Goal: Transaction & Acquisition: Purchase product/service

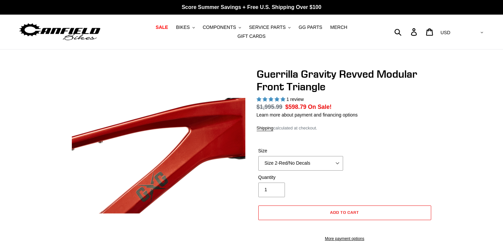
select select "highest-rating"
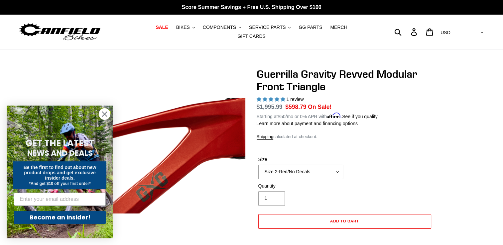
click at [105, 114] on circle "Close dialog" at bounding box center [104, 114] width 11 height 11
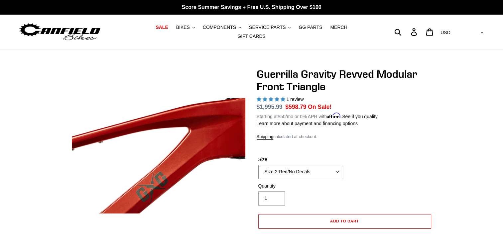
click at [332, 165] on select "Size 2-Gloss Black/No Decals Size 2-Black/Red Decals Size 2-Black/Silver Decals…" at bounding box center [300, 172] width 85 height 15
select select "Size 3-Black/No Decals"
click at [258, 165] on select "Size 2-Gloss Black/No Decals Size 2-Black/Red Decals Size 2-Black/Silver Decals…" at bounding box center [300, 172] width 85 height 15
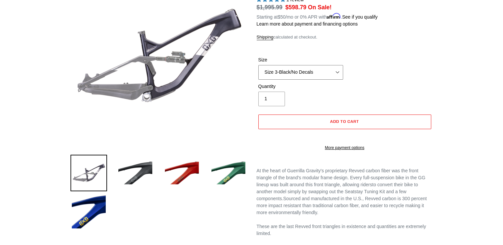
scroll to position [100, 0]
click at [81, 212] on img at bounding box center [88, 211] width 37 height 37
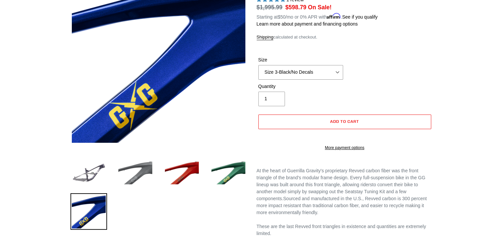
click at [134, 169] on img at bounding box center [135, 173] width 37 height 37
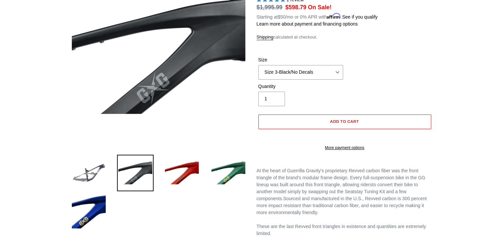
click at [372, 120] on button "Add to cart" at bounding box center [344, 122] width 173 height 15
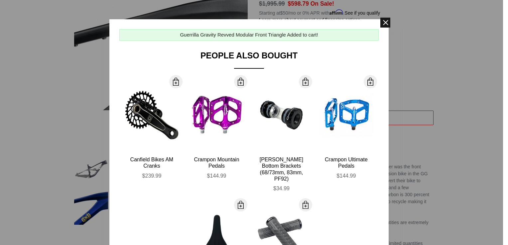
click at [383, 18] on span at bounding box center [385, 23] width 10 height 10
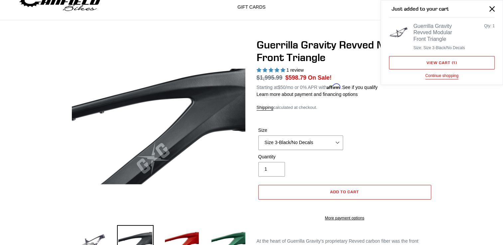
scroll to position [0, 0]
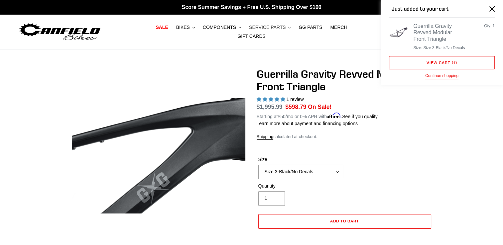
click at [266, 31] on button "SERVICE PARTS .cls-1{fill:#231f20}" at bounding box center [270, 27] width 48 height 9
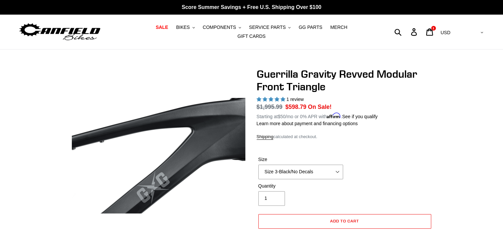
click at [422, 29] on div "Submit Search Log in Cart 1 items Currency AED AFN ALL AMD ANG AUD AWG AZN BAM …" at bounding box center [426, 32] width 117 height 15
click at [406, 31] on form "Submit" at bounding box center [387, 32] width 39 height 15
type input "guerrilla gravity rear triangle"
click at [390, 25] on button "Submit" at bounding box center [398, 32] width 16 height 15
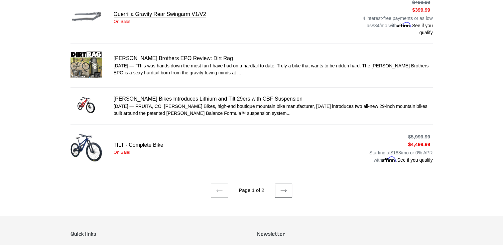
scroll to position [498, 0]
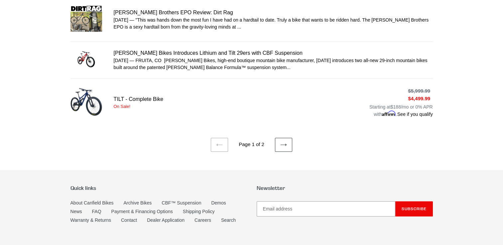
click at [285, 142] on icon at bounding box center [283, 145] width 7 height 7
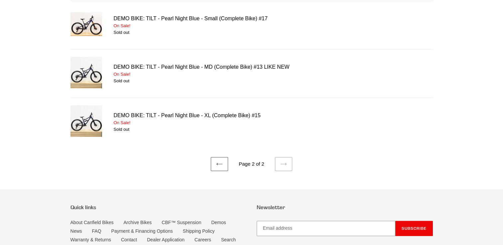
scroll to position [332, 0]
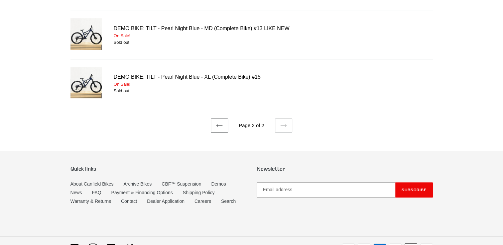
click at [224, 123] on link "Previous page" at bounding box center [219, 126] width 17 height 14
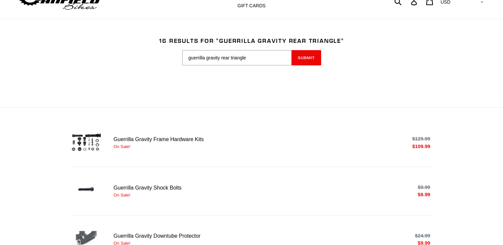
scroll to position [33, 0]
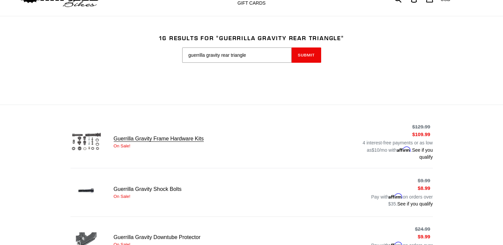
click at [195, 134] on link "Guerrilla Gravity Frame Hardware Kits" at bounding box center [251, 142] width 362 height 38
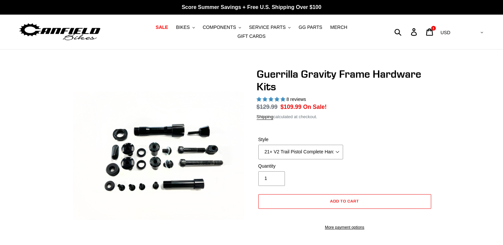
select select "highest-rating"
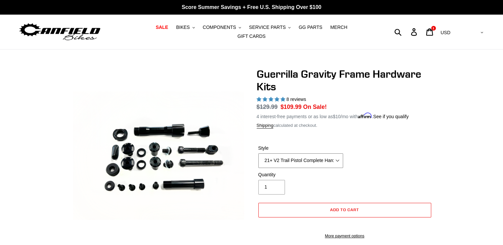
click at [323, 155] on select "19+ Hardware Kit 21+ V2 Trail Pistol Complete Hardware Kit" at bounding box center [300, 161] width 85 height 15
click at [258, 154] on select "19+ Hardware Kit 21+ V2 Trail Pistol Complete Hardware Kit" at bounding box center [300, 161] width 85 height 15
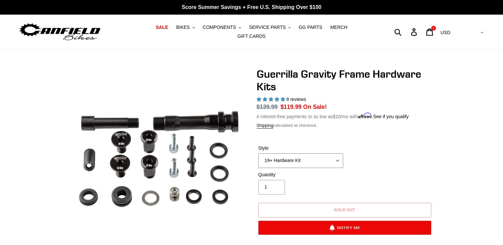
click at [328, 154] on select "19+ Hardware Kit 21+ V2 Trail Pistol Complete Hardware Kit" at bounding box center [300, 161] width 85 height 15
select select "21+ V2 Trail Pistol Complete Hardware Kit"
click at [258, 154] on select "19+ Hardware Kit 21+ V2 Trail Pistol Complete Hardware Kit" at bounding box center [300, 161] width 85 height 15
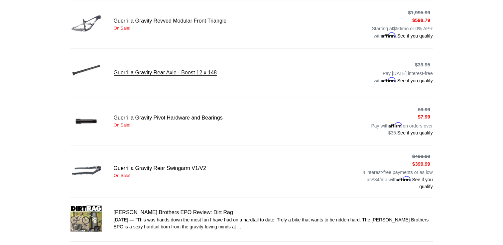
scroll to position [299, 0]
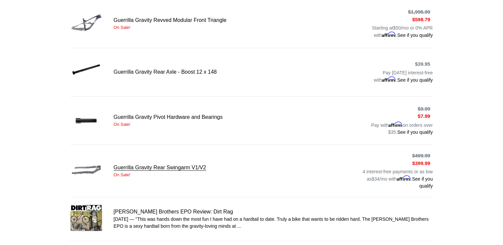
click at [190, 163] on link "Guerrilla Gravity Rear Swingarm V1/V2" at bounding box center [251, 171] width 362 height 38
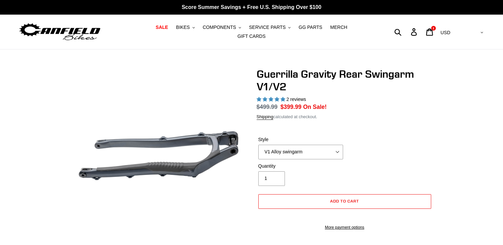
select select "highest-rating"
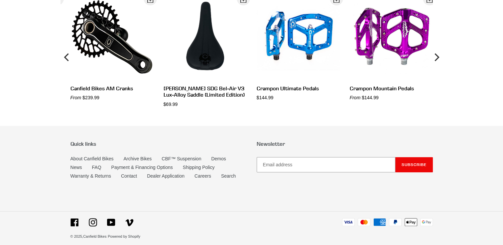
scroll to position [692, 0]
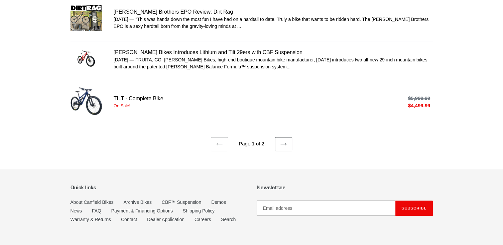
scroll to position [506, 0]
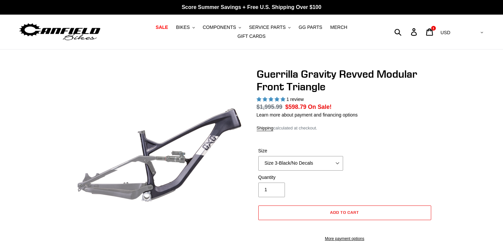
select select "highest-rating"
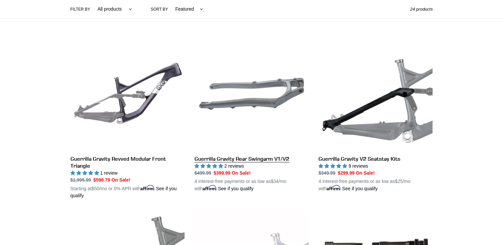
scroll to position [166, 0]
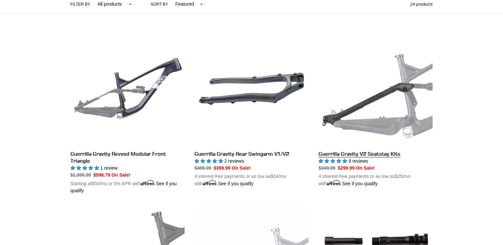
click at [367, 103] on link "Guerrilla Gravity V2 Seatstay Kits" at bounding box center [375, 110] width 114 height 156
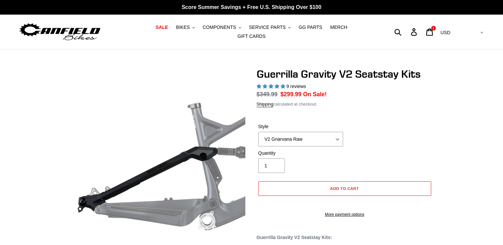
select select "highest-rating"
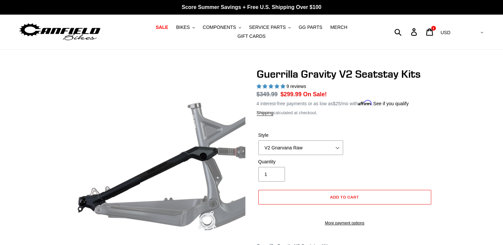
click at [321, 133] on label "Style" at bounding box center [300, 135] width 85 height 7
click at [321, 141] on select "V2 Gnarvana V2 Gnarvana Raw V2 Smash V2 Smash Raw" at bounding box center [300, 148] width 85 height 15
click at [324, 142] on select "V2 Gnarvana V2 Gnarvana Raw V2 Smash V2 Smash Raw" at bounding box center [300, 148] width 85 height 15
click at [258, 141] on select "V2 Gnarvana V2 Gnarvana Raw V2 Smash V2 Smash Raw" at bounding box center [300, 148] width 85 height 15
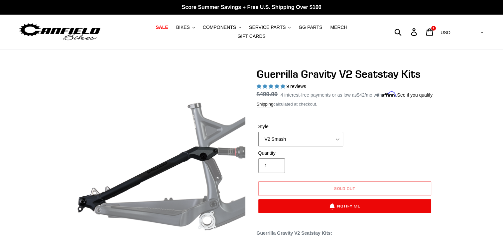
click at [303, 146] on select "V2 Gnarvana V2 Gnarvana Raw V2 Smash V2 Smash Raw" at bounding box center [300, 139] width 85 height 15
click at [258, 136] on select "V2 Gnarvana V2 Gnarvana Raw V2 Smash V2 Smash Raw" at bounding box center [300, 139] width 85 height 15
click at [295, 146] on select "V2 Gnarvana V2 Gnarvana Raw V2 Smash V2 Smash Raw" at bounding box center [300, 139] width 85 height 15
click at [258, 136] on select "V2 Gnarvana V2 Gnarvana Raw V2 Smash V2 Smash Raw" at bounding box center [300, 139] width 85 height 15
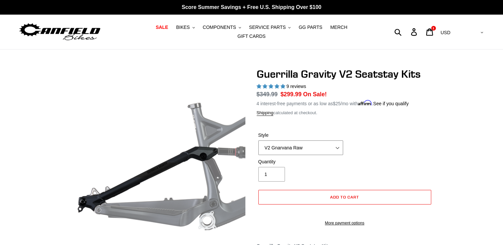
click at [298, 144] on select "V2 Gnarvana V2 Gnarvana Raw V2 Smash V2 Smash Raw" at bounding box center [300, 148] width 85 height 15
click at [258, 141] on select "V2 Gnarvana V2 Gnarvana Raw V2 Smash V2 Smash Raw" at bounding box center [300, 148] width 85 height 15
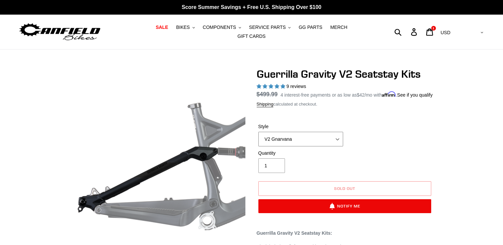
click at [296, 144] on select "V2 Gnarvana V2 Gnarvana Raw V2 Smash V2 Smash Raw" at bounding box center [300, 139] width 85 height 15
select select "V2 Gnarvana Raw"
click at [258, 136] on select "V2 Gnarvana V2 Gnarvana Raw V2 Smash V2 Smash Raw" at bounding box center [300, 139] width 85 height 15
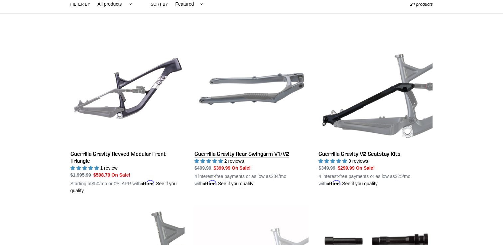
click at [269, 92] on link "Guerrilla Gravity Rear Swingarm V1/V2" at bounding box center [251, 110] width 114 height 156
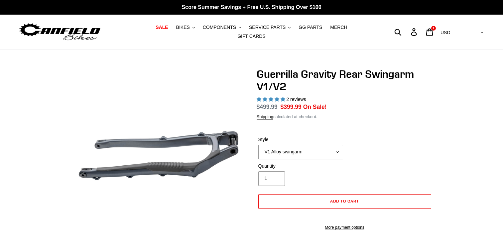
select select "highest-rating"
click at [306, 149] on select "V1 Alloy swingarm V2 Revved Carbon swingarm" at bounding box center [300, 152] width 85 height 15
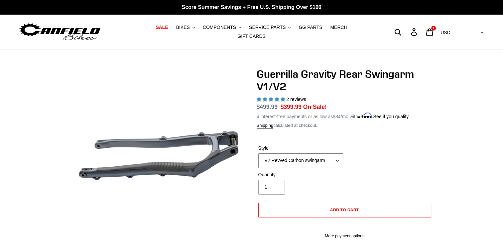
click at [258, 154] on select "V1 Alloy swingarm V2 Revved Carbon swingarm" at bounding box center [300, 161] width 85 height 15
click at [303, 159] on select "V1 Alloy swingarm V2 Revved Carbon swingarm" at bounding box center [300, 161] width 85 height 15
select select "V1 Alloy swingarm"
click at [258, 154] on select "V1 Alloy swingarm V2 Revved Carbon swingarm" at bounding box center [300, 161] width 85 height 15
